Goal: Task Accomplishment & Management: Use online tool/utility

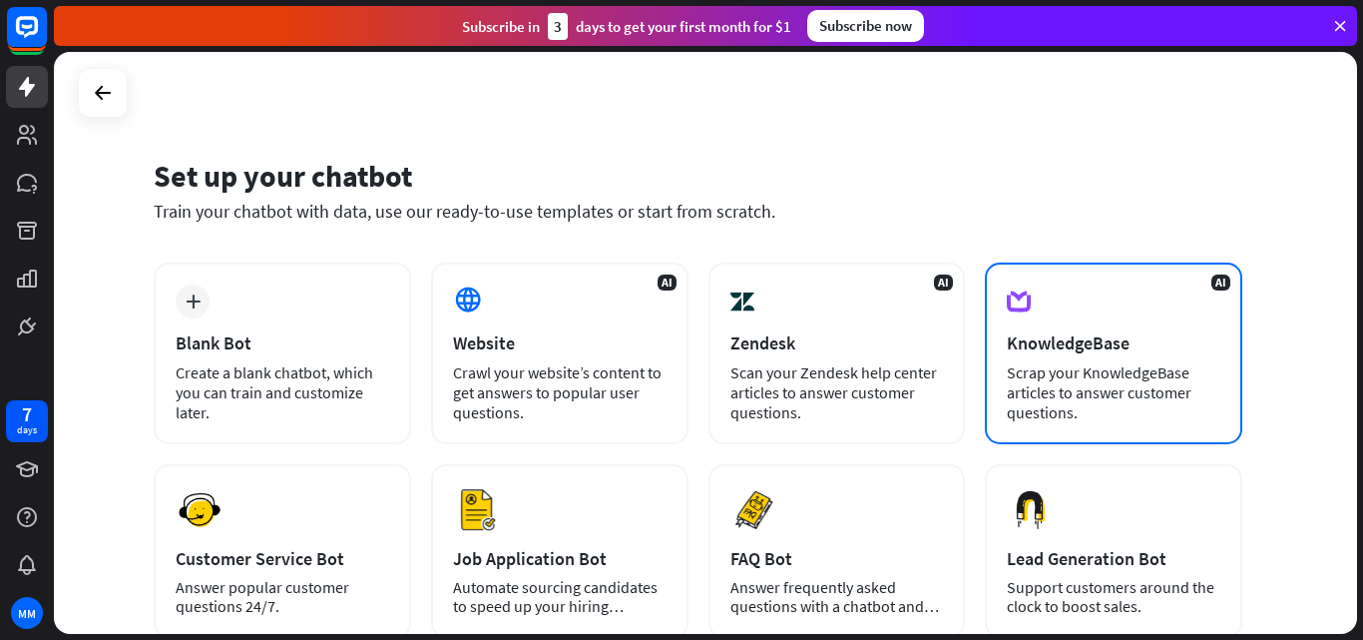
click at [1158, 380] on div "Scrap your KnowledgeBase articles to answer customer questions." at bounding box center [1114, 392] width 214 height 60
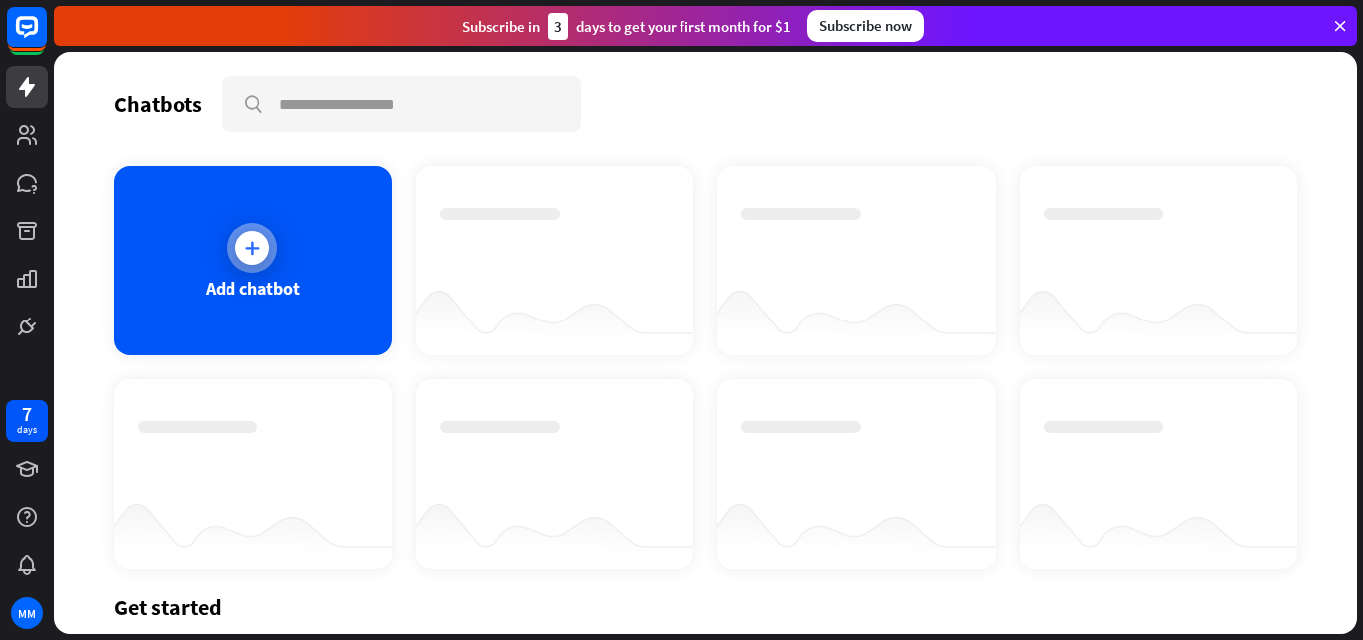
click at [190, 282] on div "Add chatbot" at bounding box center [253, 261] width 278 height 190
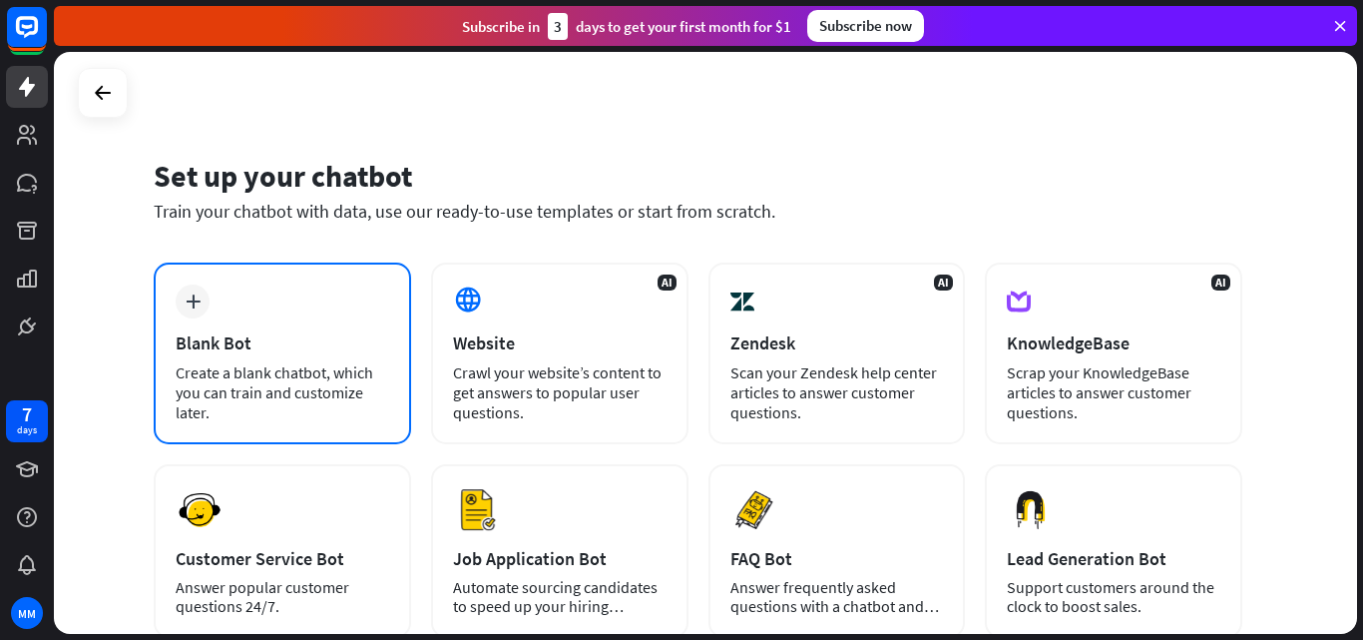
click at [234, 334] on div "Blank Bot" at bounding box center [283, 342] width 214 height 23
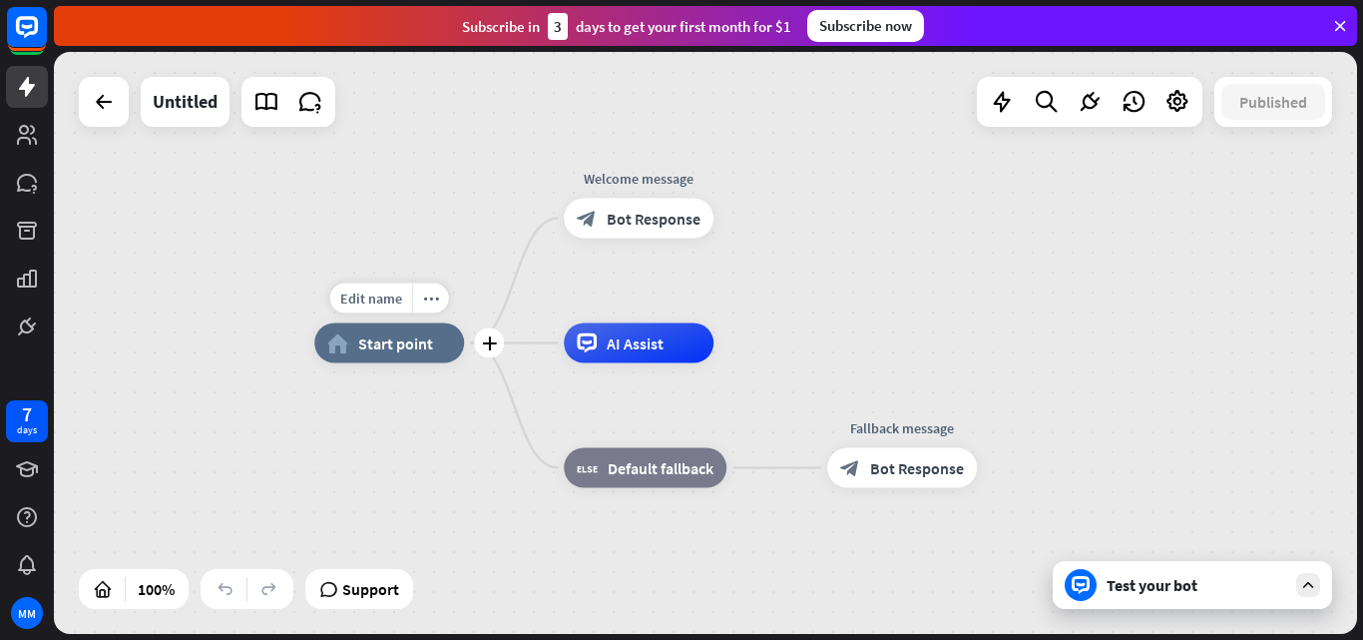
click at [385, 356] on div "home_2 Start point" at bounding box center [389, 343] width 150 height 40
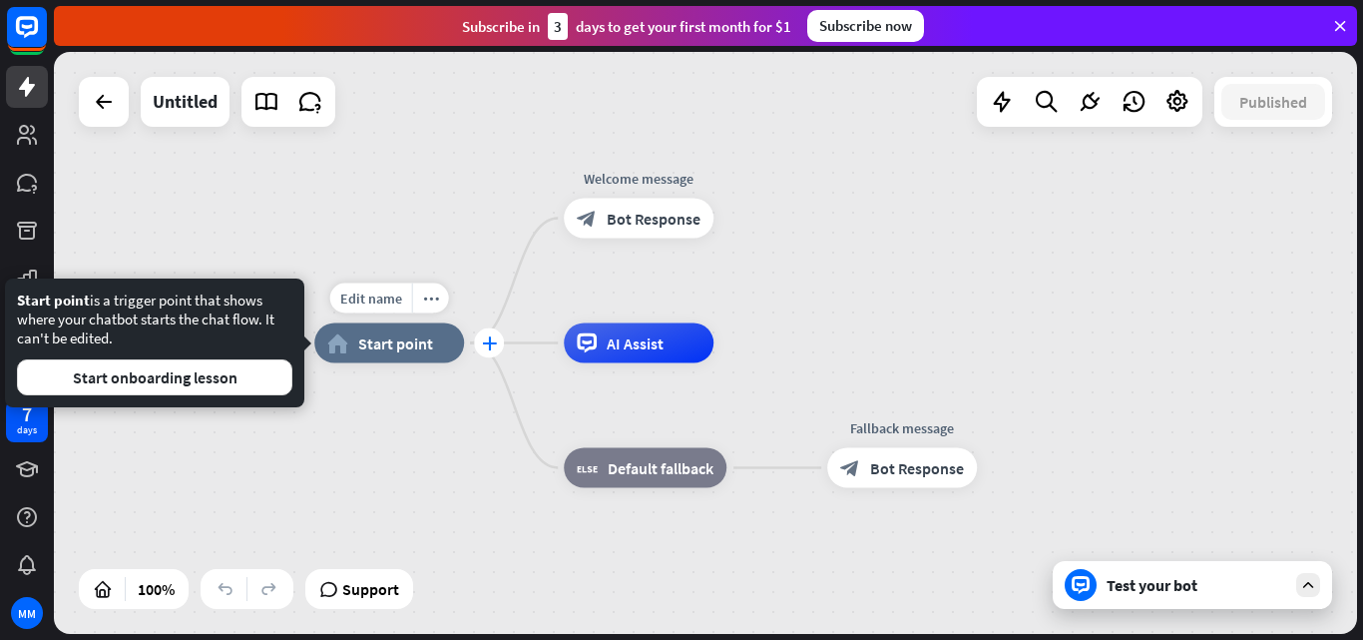
click at [495, 351] on div "plus" at bounding box center [489, 343] width 30 height 30
